Goal: Navigation & Orientation: Find specific page/section

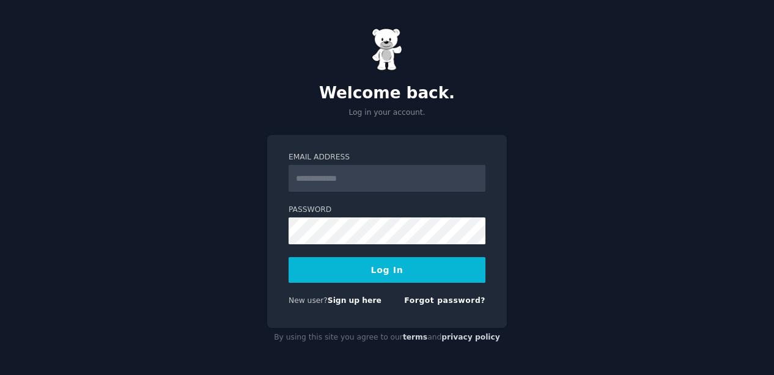
type input "**********"
click at [353, 268] on button "Log In" at bounding box center [387, 270] width 197 height 26
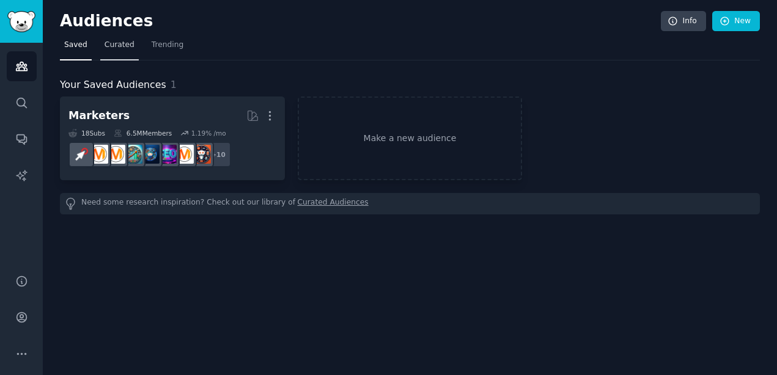
click at [126, 46] on span "Curated" at bounding box center [120, 45] width 30 height 11
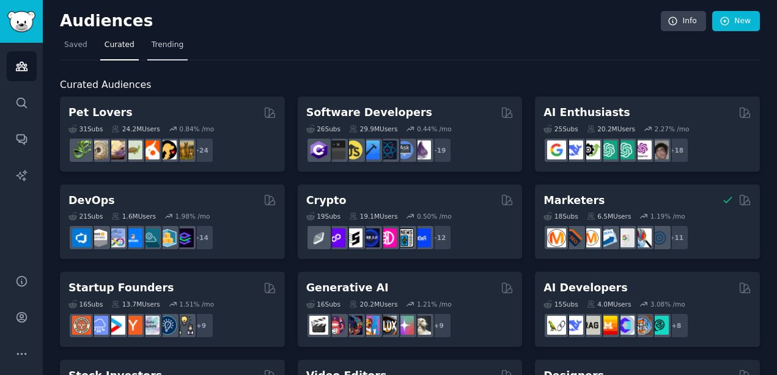
click at [183, 48] on span "Trending" at bounding box center [168, 45] width 32 height 11
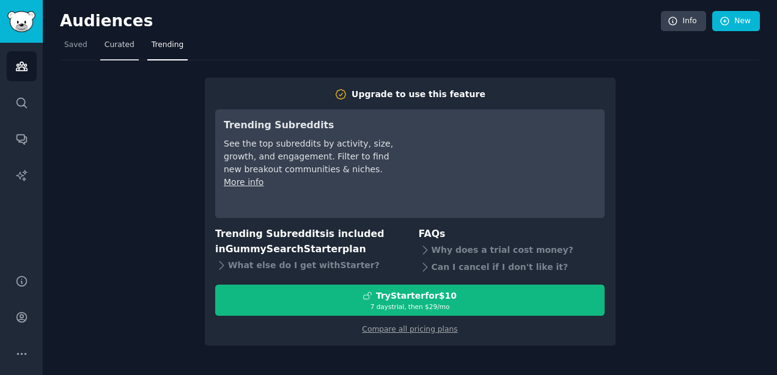
click at [123, 42] on span "Curated" at bounding box center [120, 45] width 30 height 11
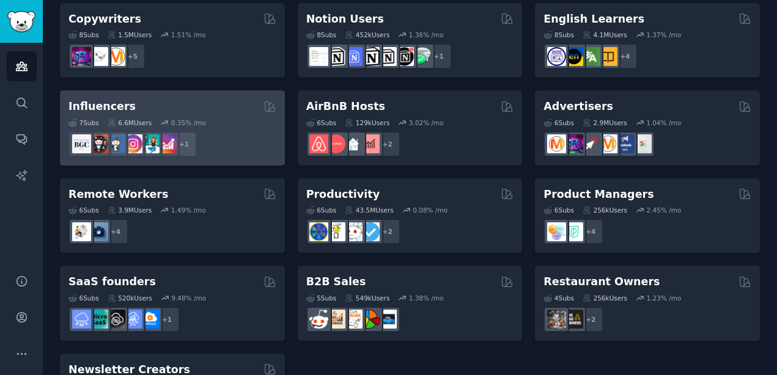
scroll to position [885, 0]
